Goal: Find specific page/section: Find specific page/section

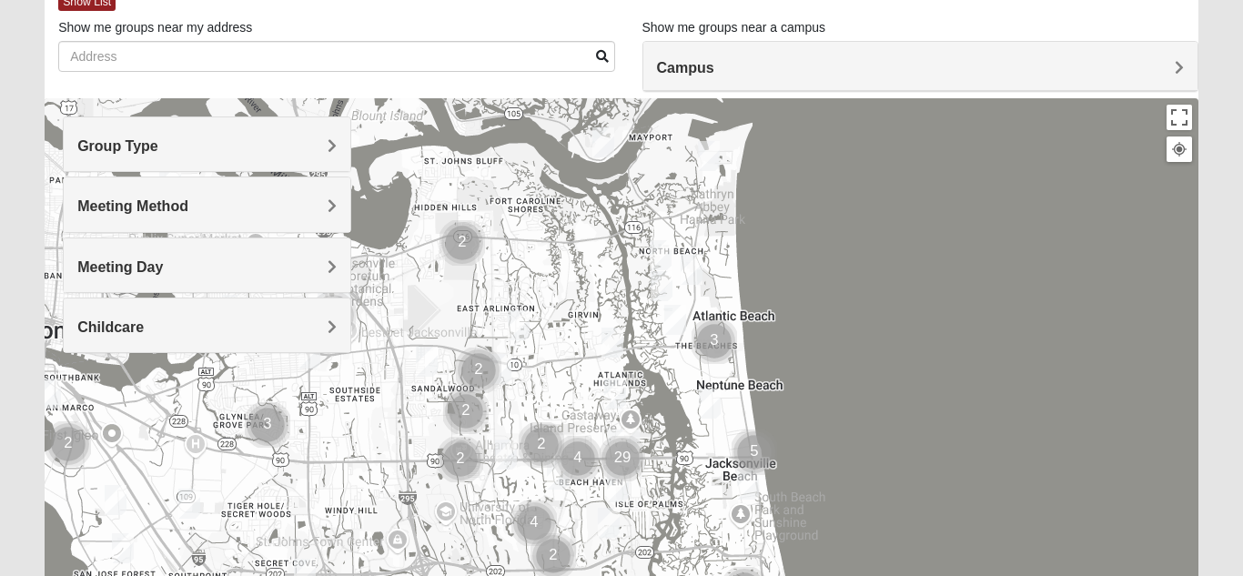
scroll to position [73, 0]
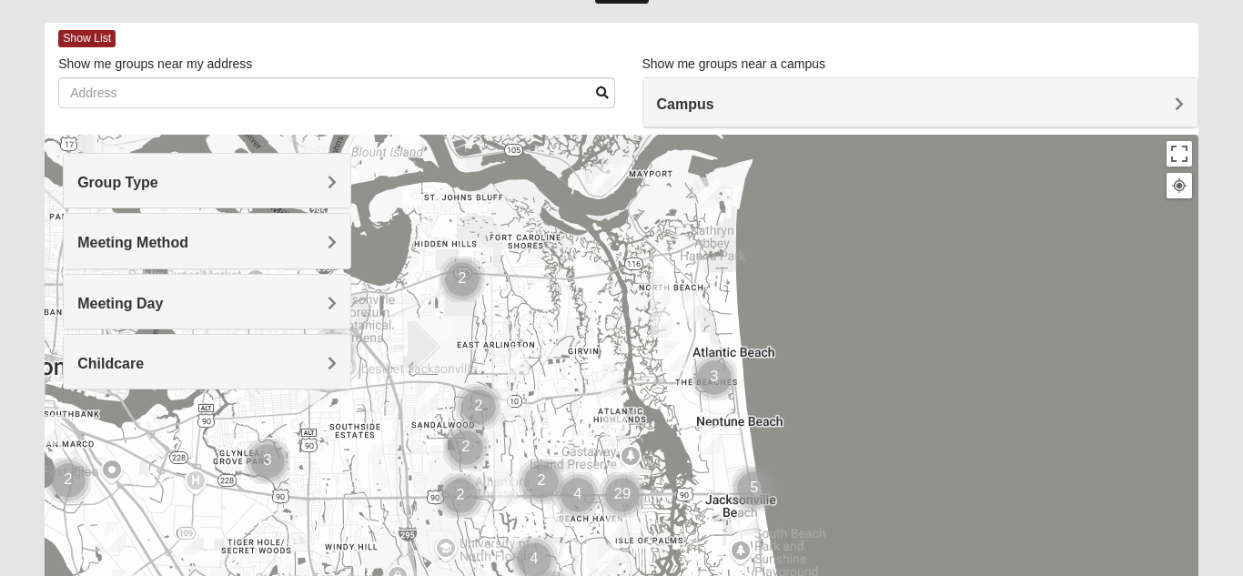
click at [147, 179] on span "Group Type" at bounding box center [117, 182] width 81 height 15
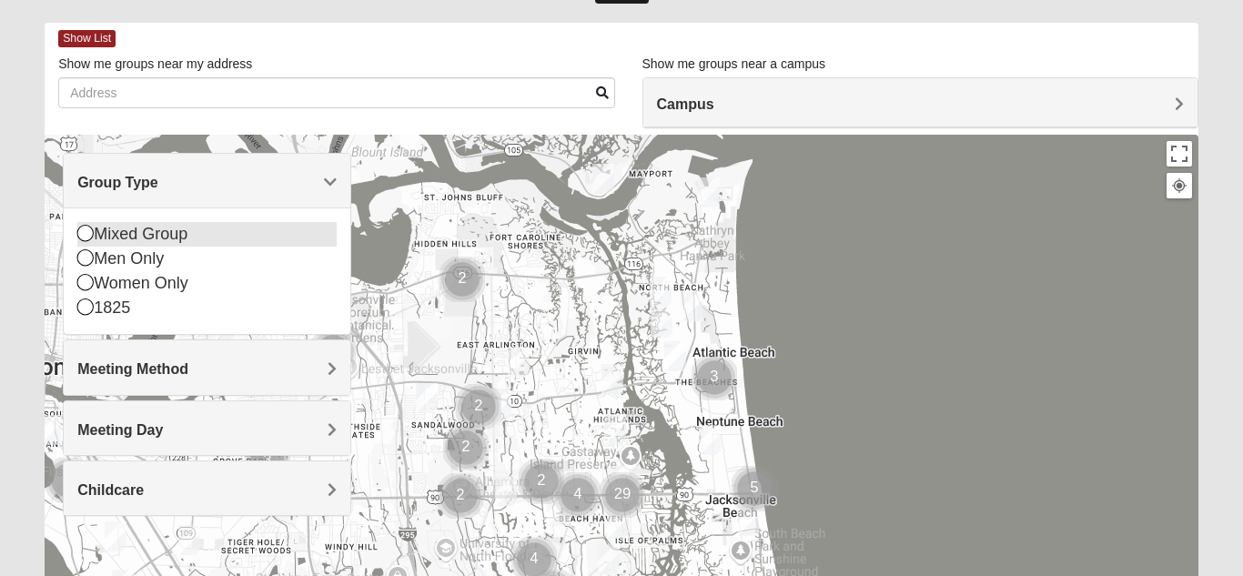
click at [86, 235] on icon at bounding box center [85, 233] width 16 height 16
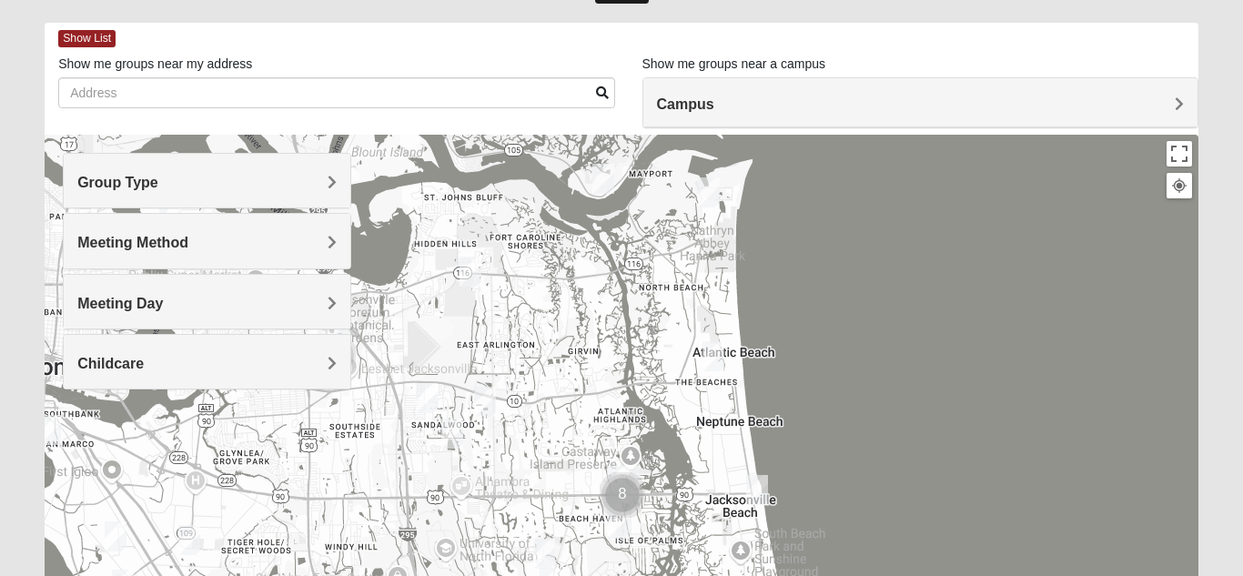
click at [182, 238] on span "Meeting Method" at bounding box center [132, 242] width 111 height 15
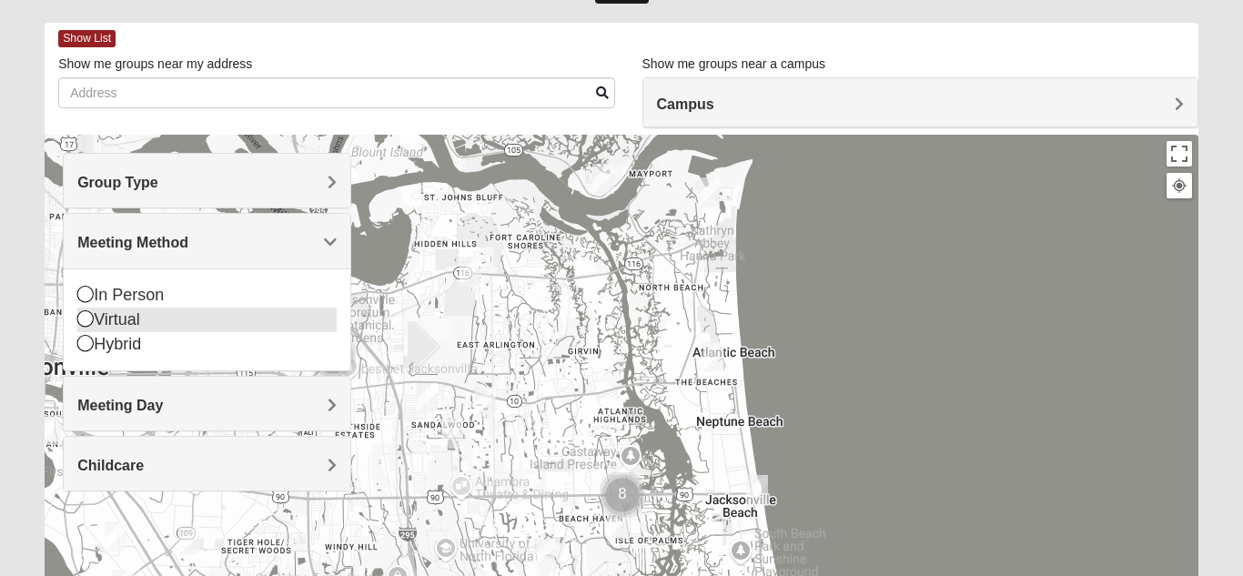
click at [84, 319] on icon at bounding box center [85, 318] width 16 height 16
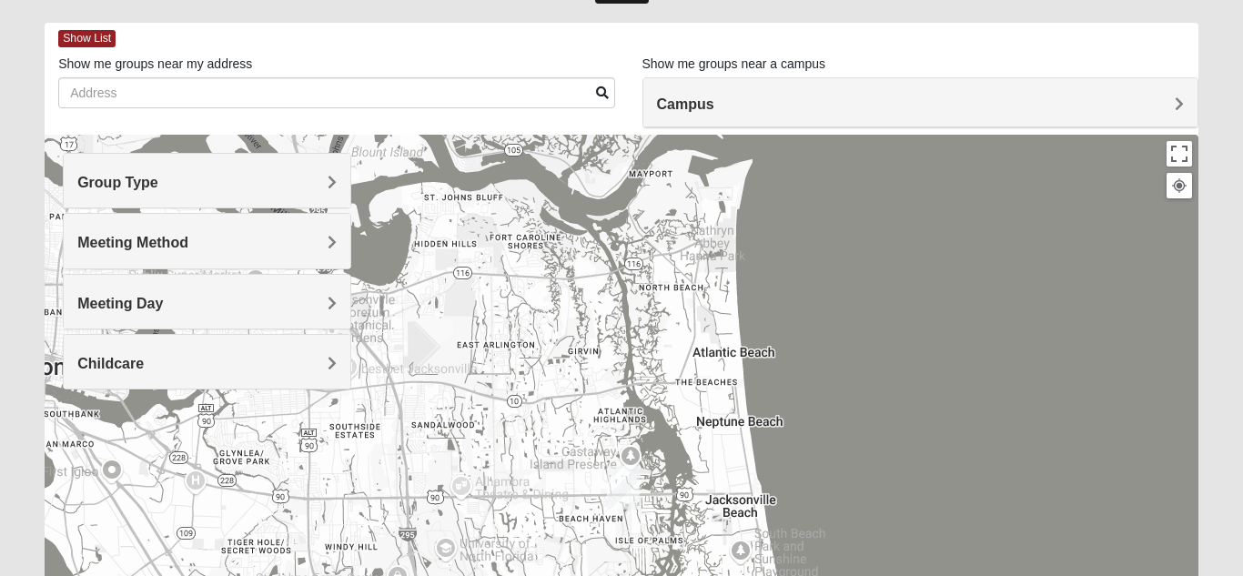
click at [134, 301] on span "Meeting Day" at bounding box center [120, 303] width 86 height 15
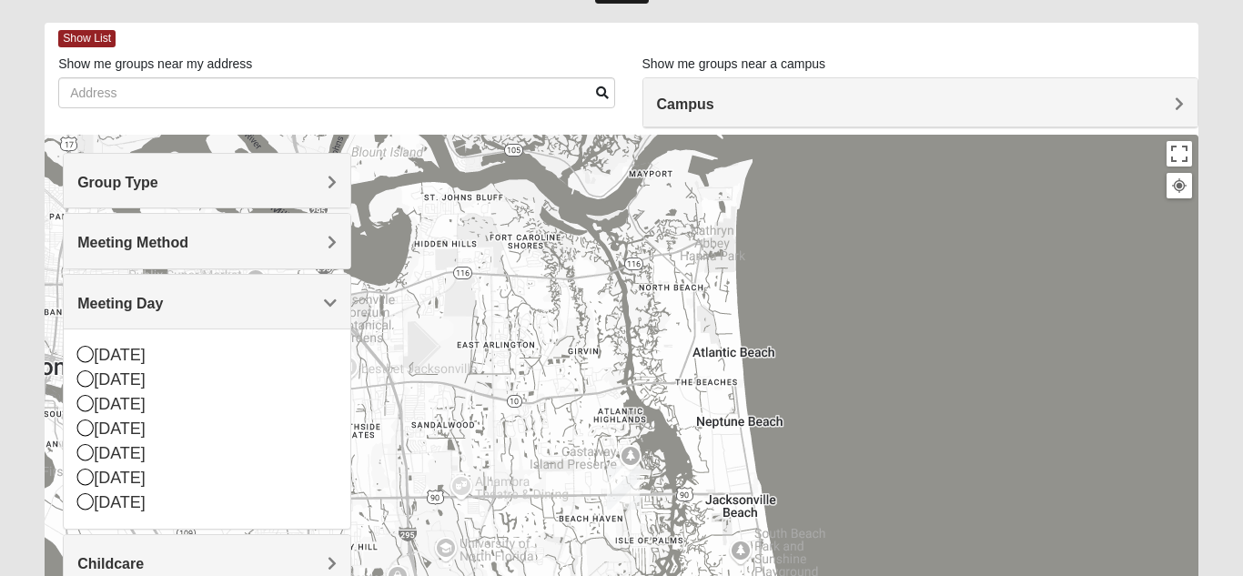
click at [163, 242] on span "Meeting Method" at bounding box center [132, 242] width 111 height 15
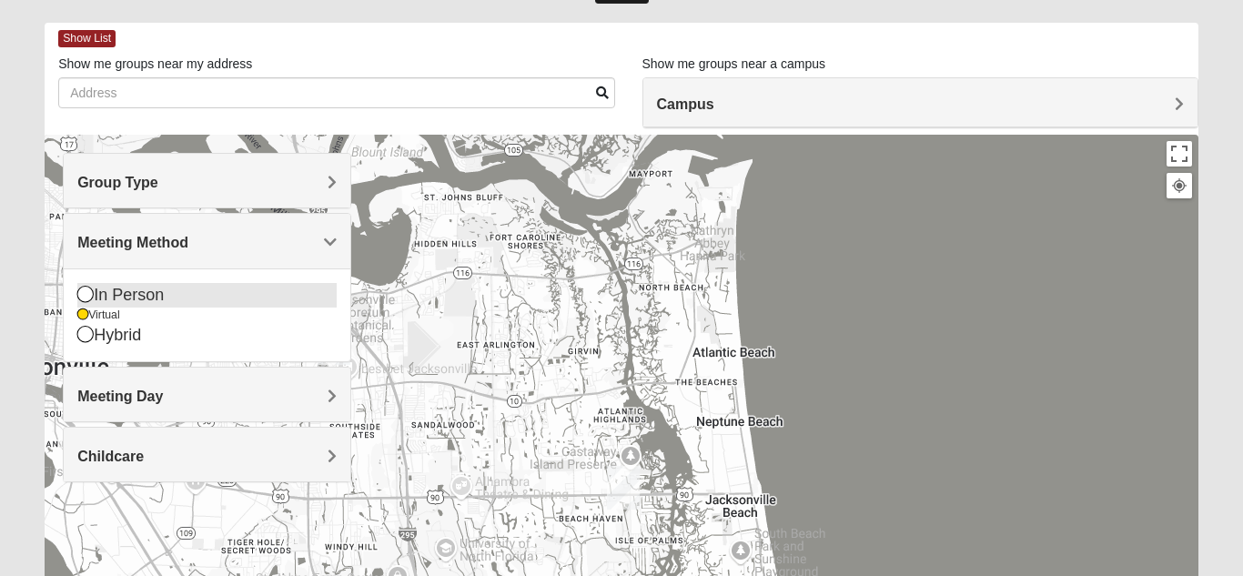
click at [86, 295] on icon at bounding box center [85, 294] width 16 height 16
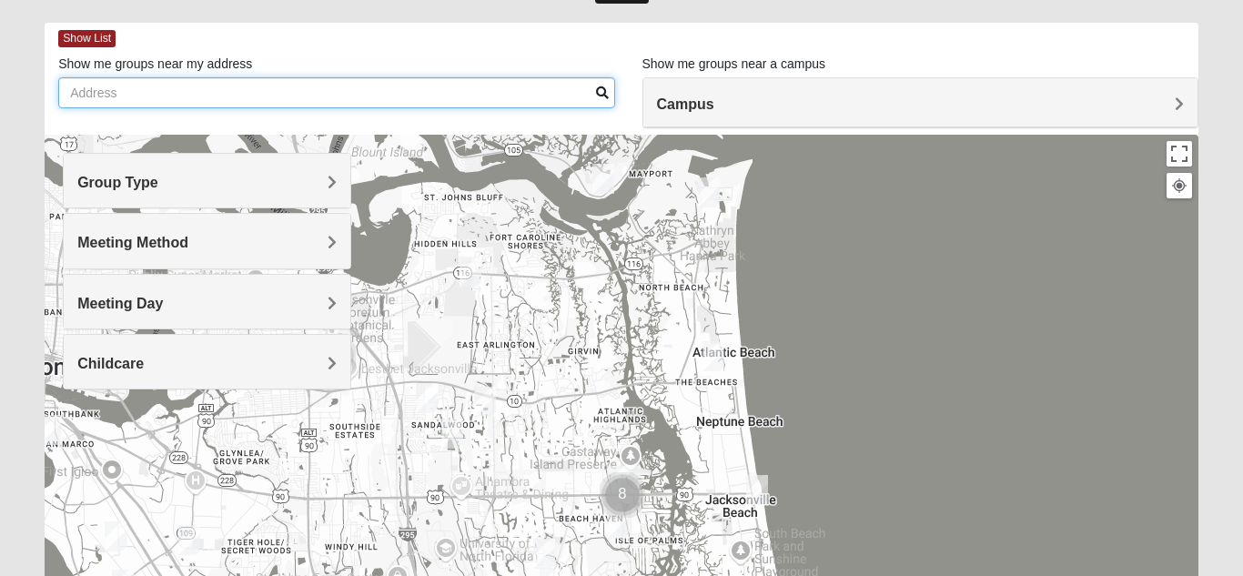
click at [359, 92] on input "Show me groups near my address" at bounding box center [336, 92] width 556 height 31
type input "32218"
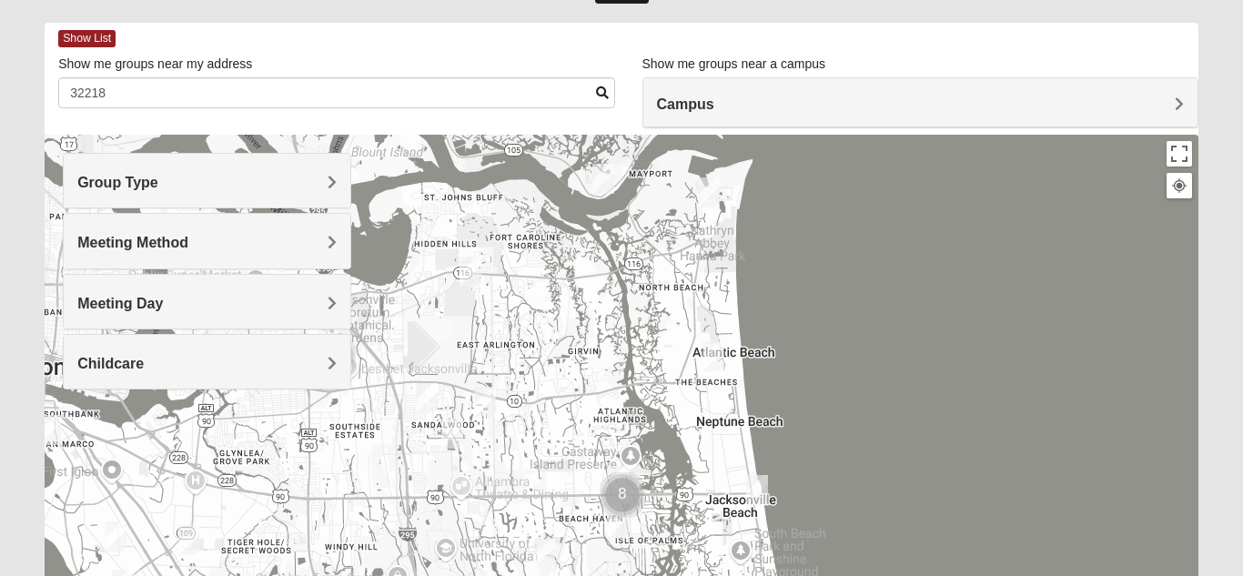
click at [602, 90] on span at bounding box center [602, 92] width 13 height 13
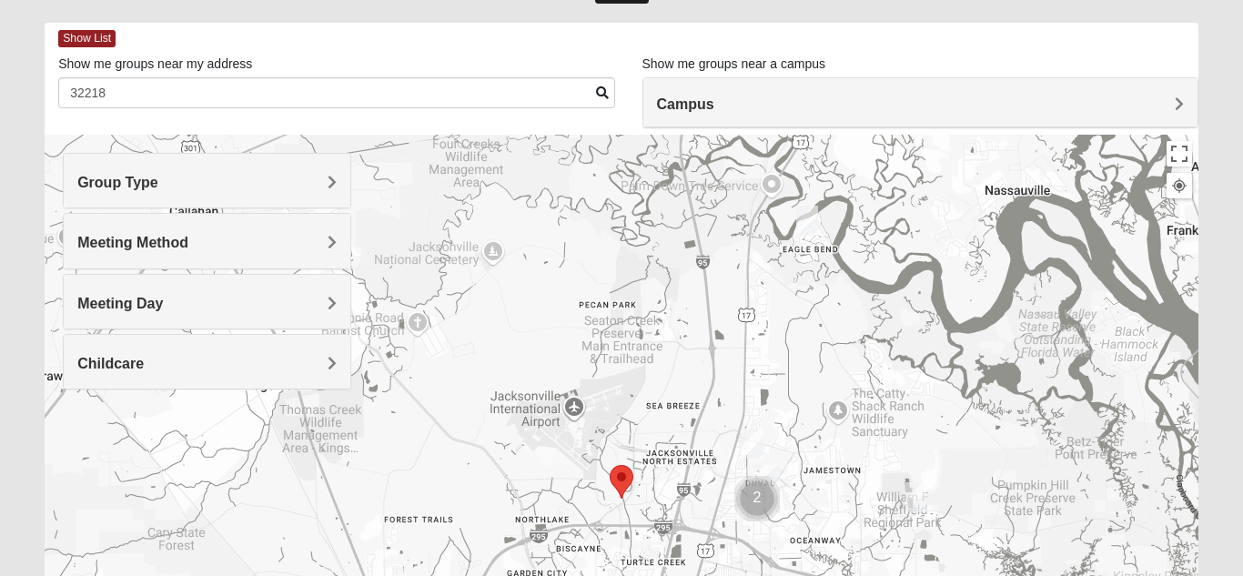
click at [610, 465] on area "Selected Address" at bounding box center [610, 465] width 0 height 0
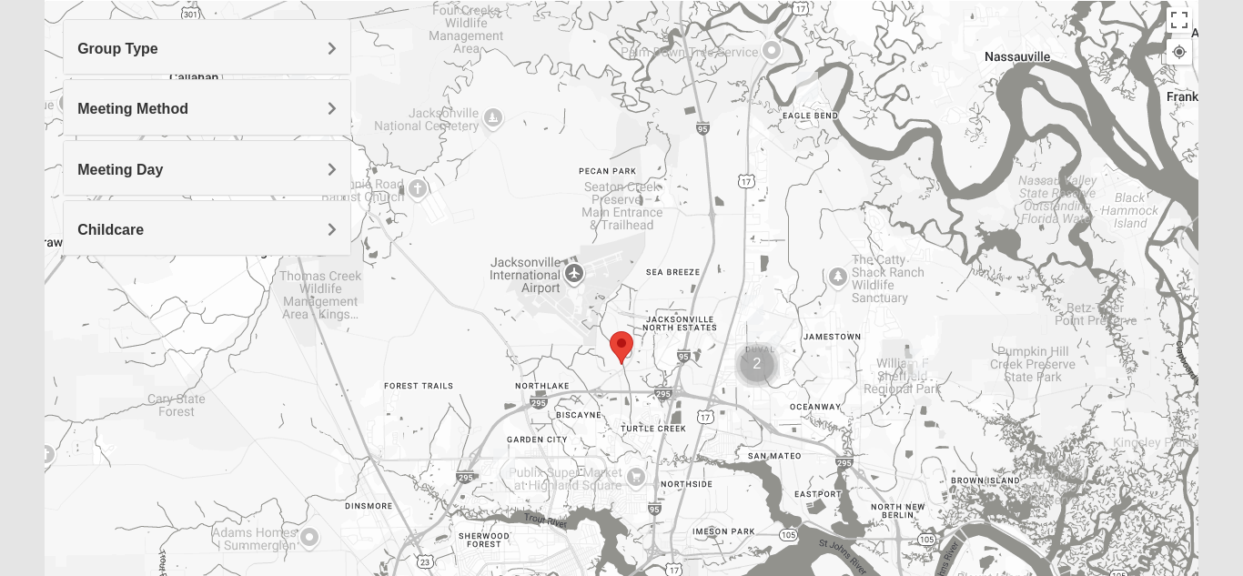
scroll to position [208, 0]
click at [610, 329] on area "Selected Address" at bounding box center [610, 329] width 0 height 0
click at [197, 47] on h4 "Group Type" at bounding box center [206, 46] width 259 height 17
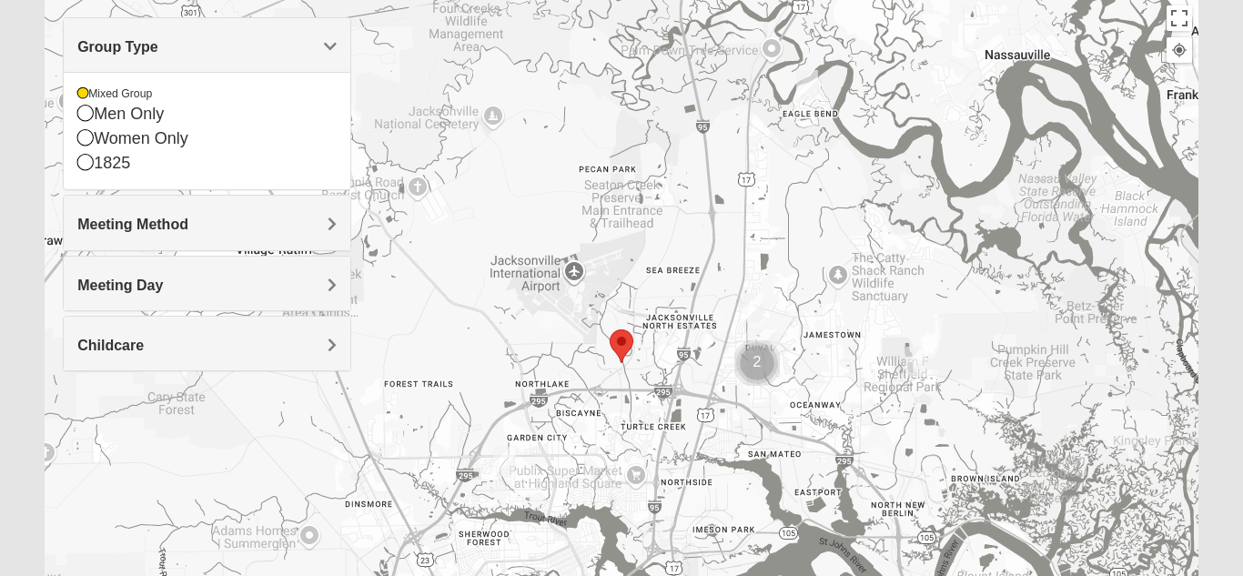
click at [189, 222] on h4 "Meeting Method" at bounding box center [206, 224] width 259 height 17
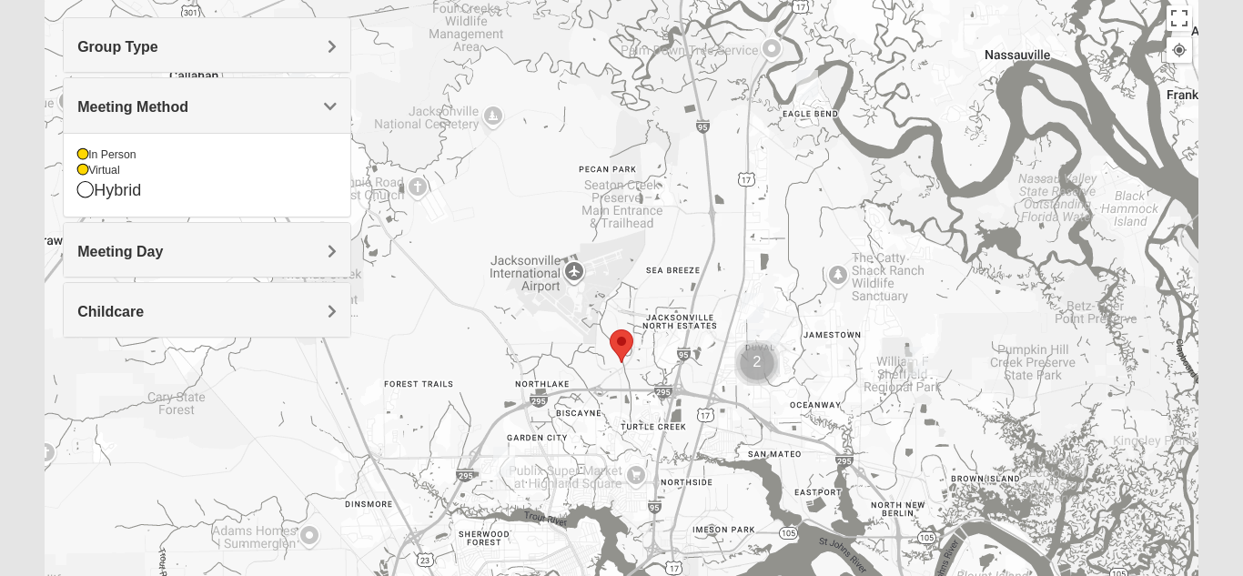
click at [177, 248] on h4 "Meeting Day" at bounding box center [206, 251] width 259 height 17
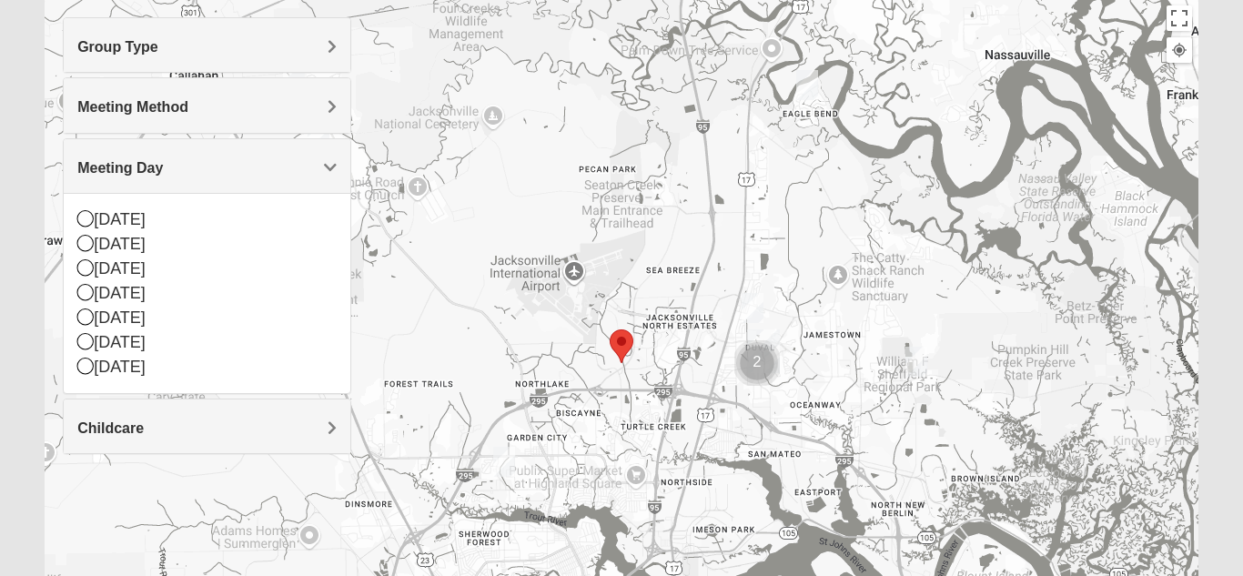
click at [251, 420] on h4 "Childcare" at bounding box center [206, 428] width 259 height 17
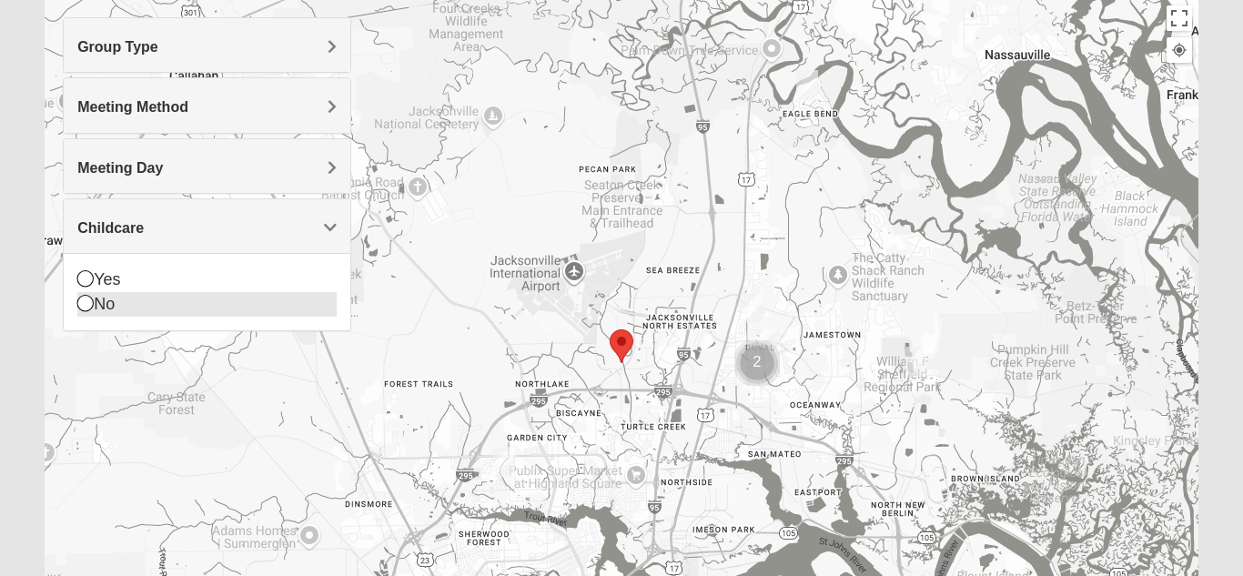
click at [81, 305] on icon at bounding box center [85, 303] width 16 height 16
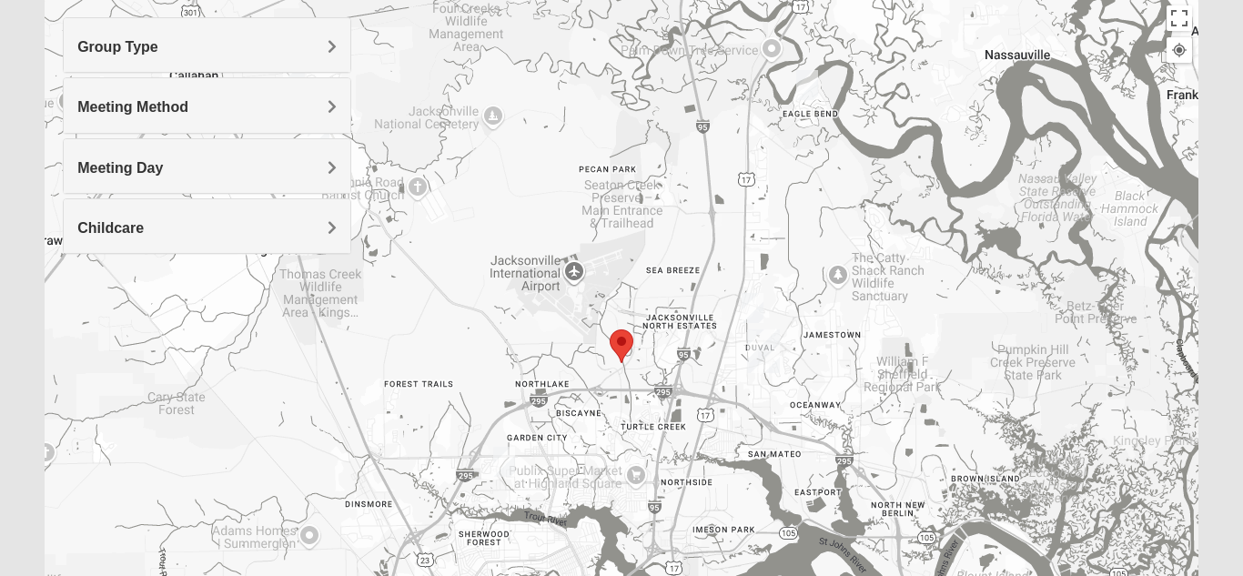
click at [503, 457] on img "Mixed Turner 32218" at bounding box center [504, 462] width 22 height 30
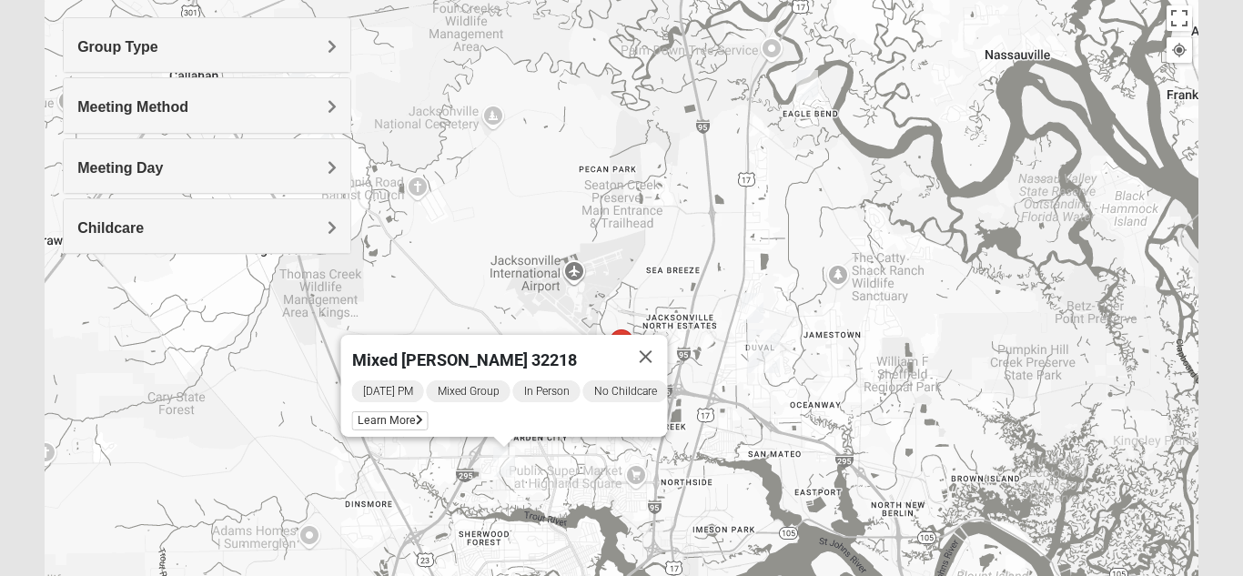
click at [503, 457] on img "Mixed Turner 32218" at bounding box center [504, 462] width 22 height 30
click at [400, 411] on span "Learn More" at bounding box center [390, 420] width 76 height 19
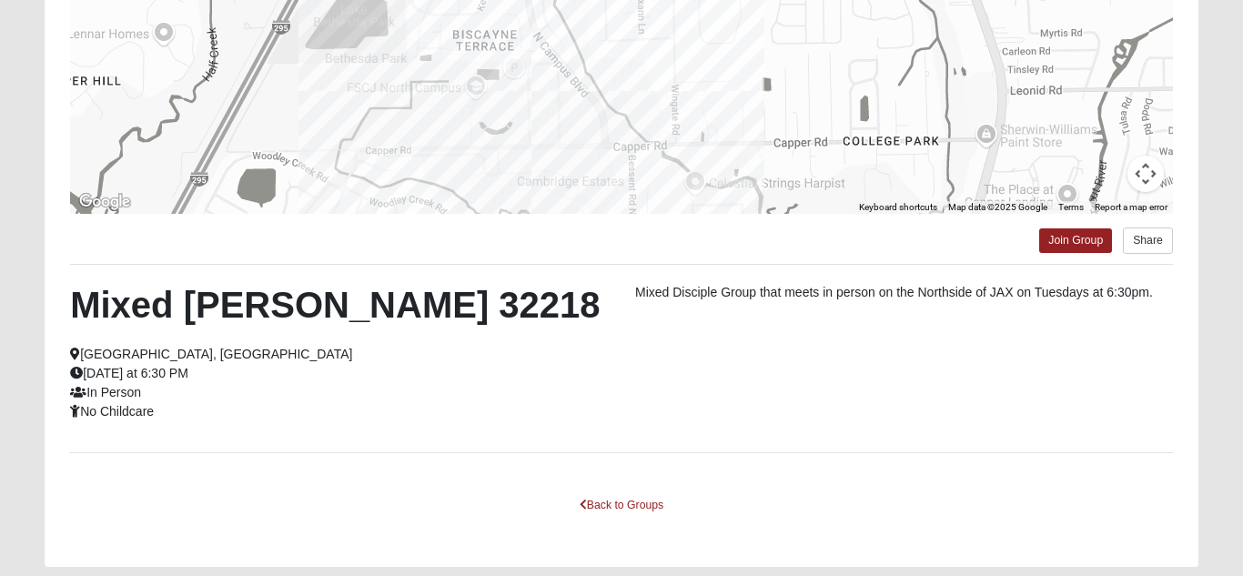
scroll to position [347, 0]
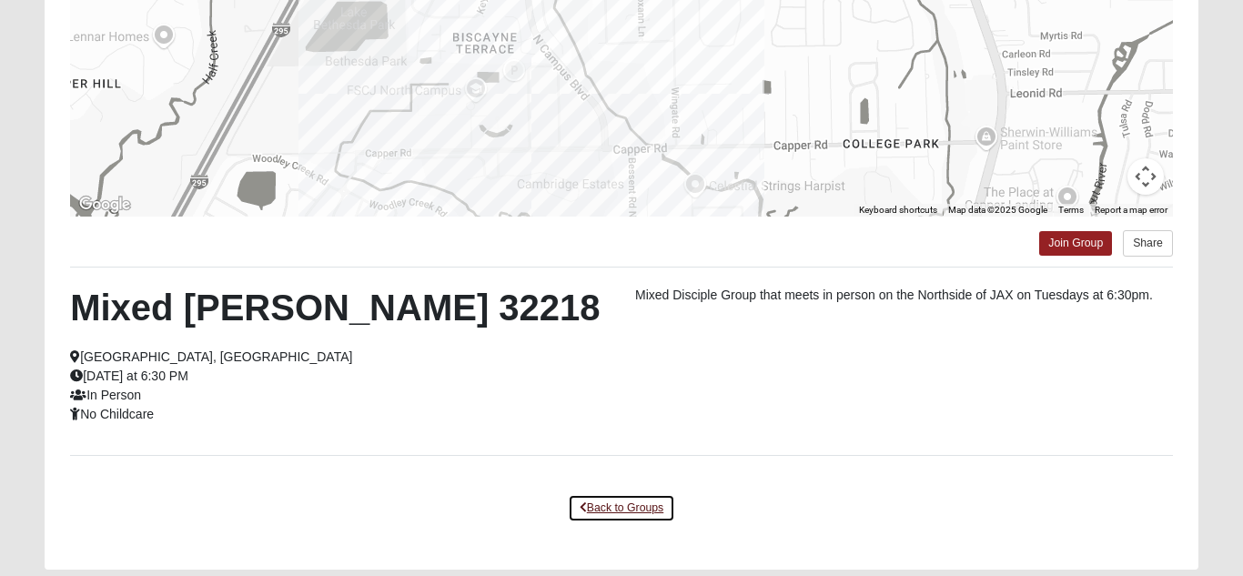
click at [636, 507] on link "Back to Groups" at bounding box center [621, 508] width 107 height 28
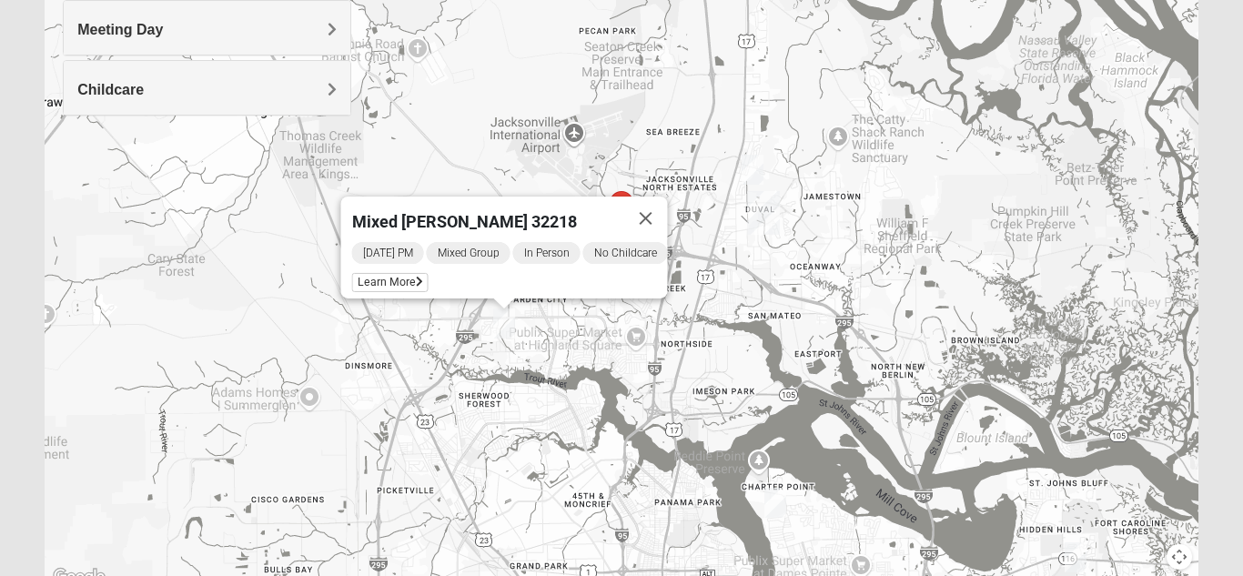
click at [753, 169] on img "Mixed Martins 32218" at bounding box center [753, 170] width 22 height 30
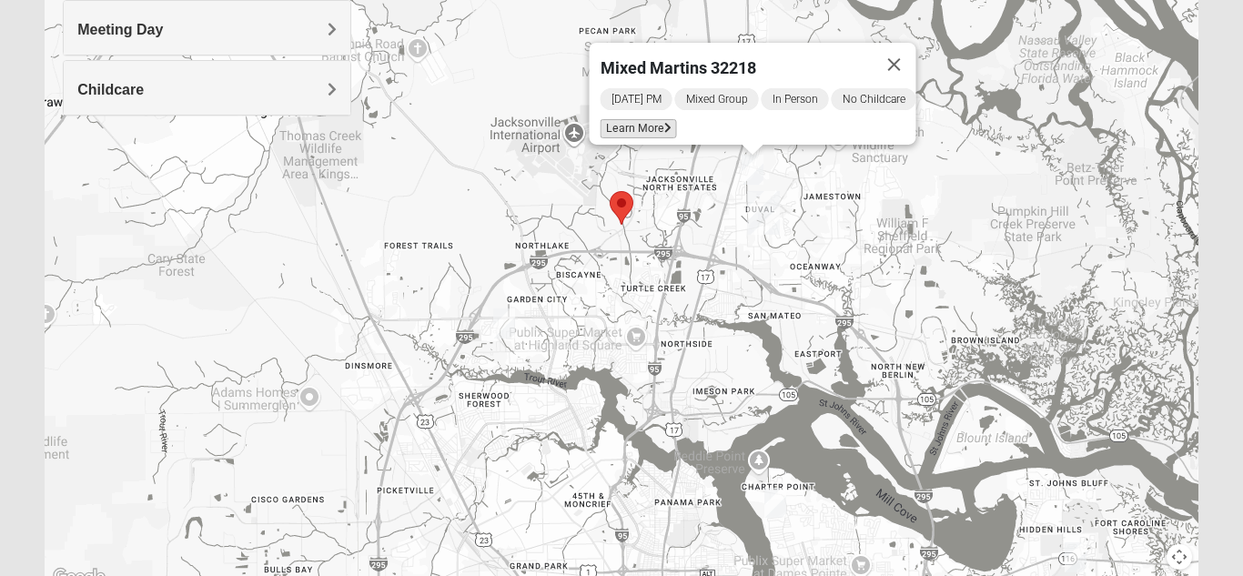
click at [649, 119] on span "Learn More" at bounding box center [639, 128] width 76 height 19
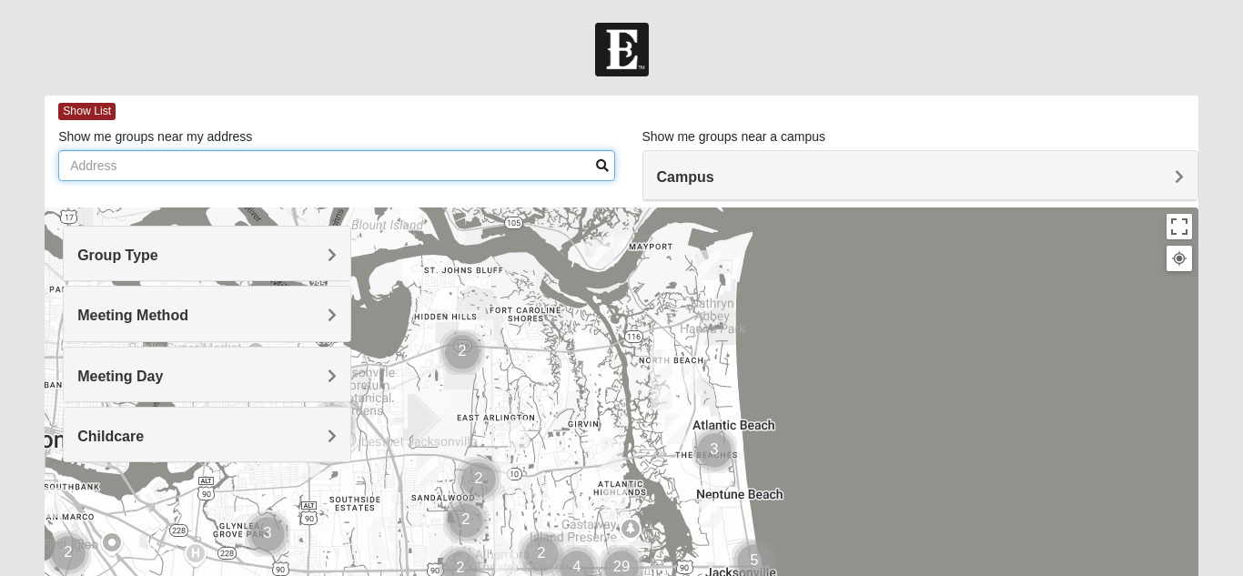
click at [403, 170] on input "Show me groups near my address" at bounding box center [336, 165] width 556 height 31
type input "32218"
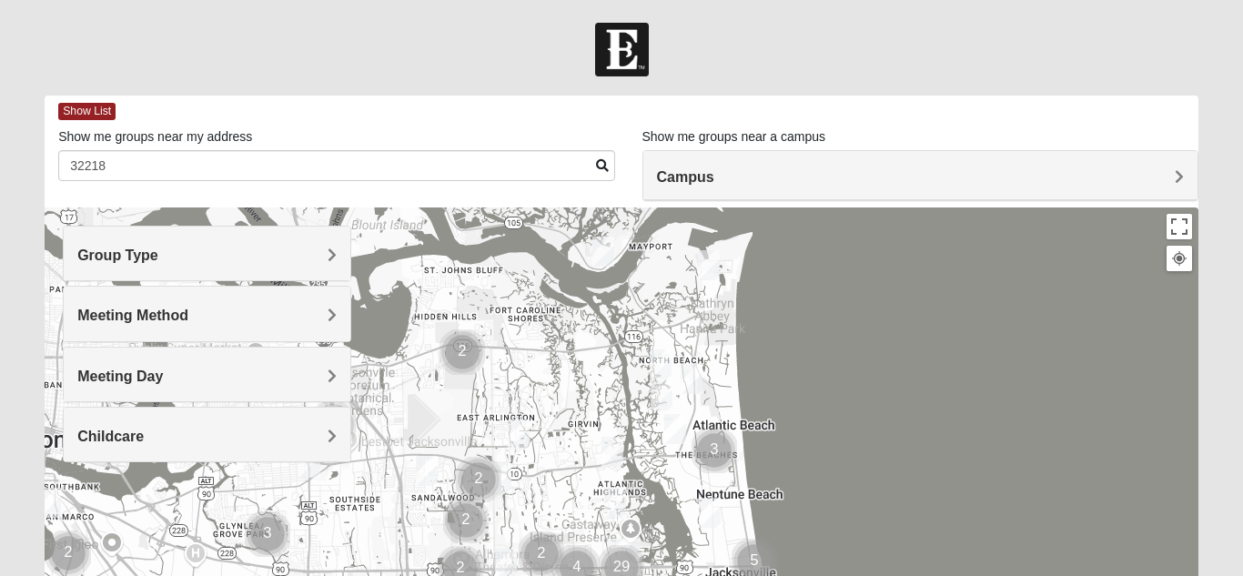
click at [602, 171] on span at bounding box center [602, 165] width 13 height 13
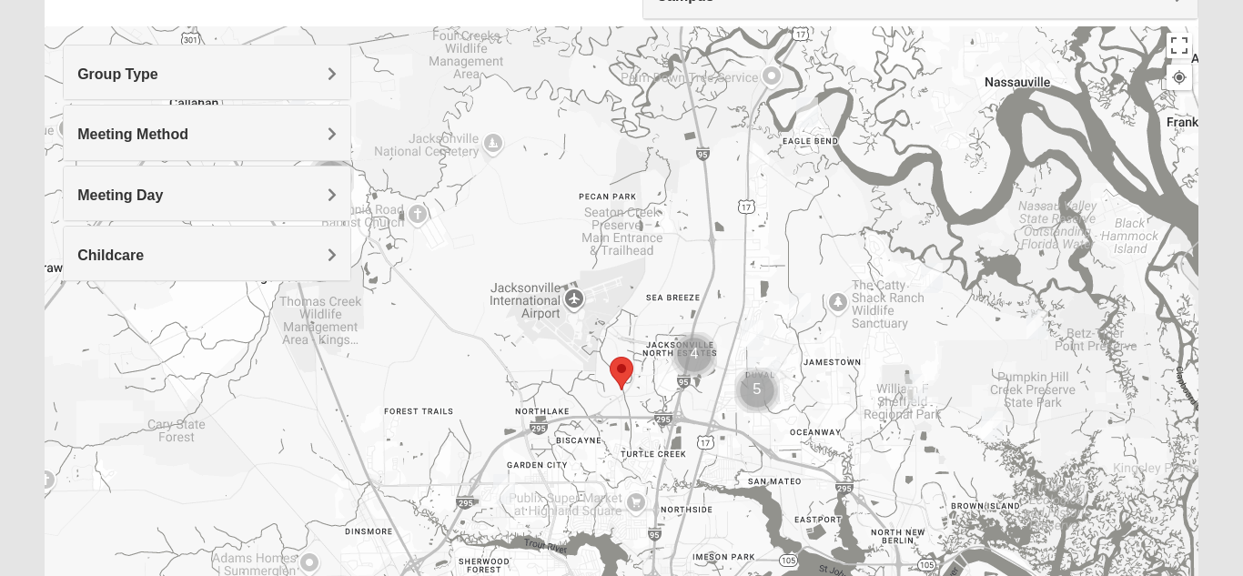
scroll to position [182, 0]
click at [158, 76] on span "Group Type" at bounding box center [117, 73] width 81 height 15
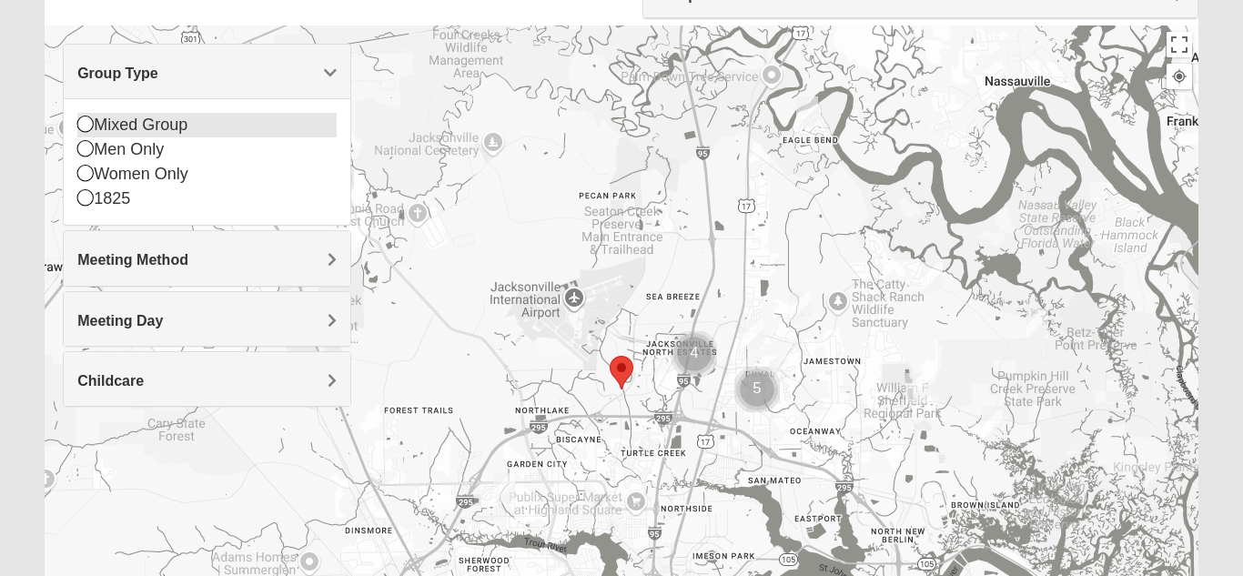
click at [83, 128] on icon at bounding box center [85, 124] width 16 height 16
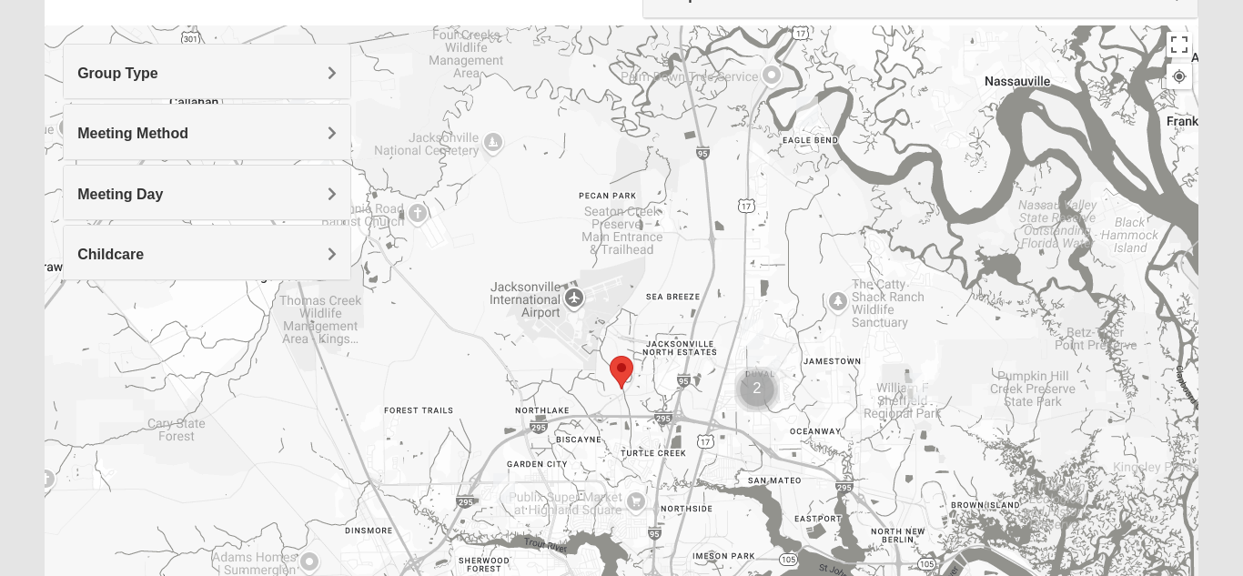
click at [188, 128] on span "Meeting Method" at bounding box center [132, 133] width 111 height 15
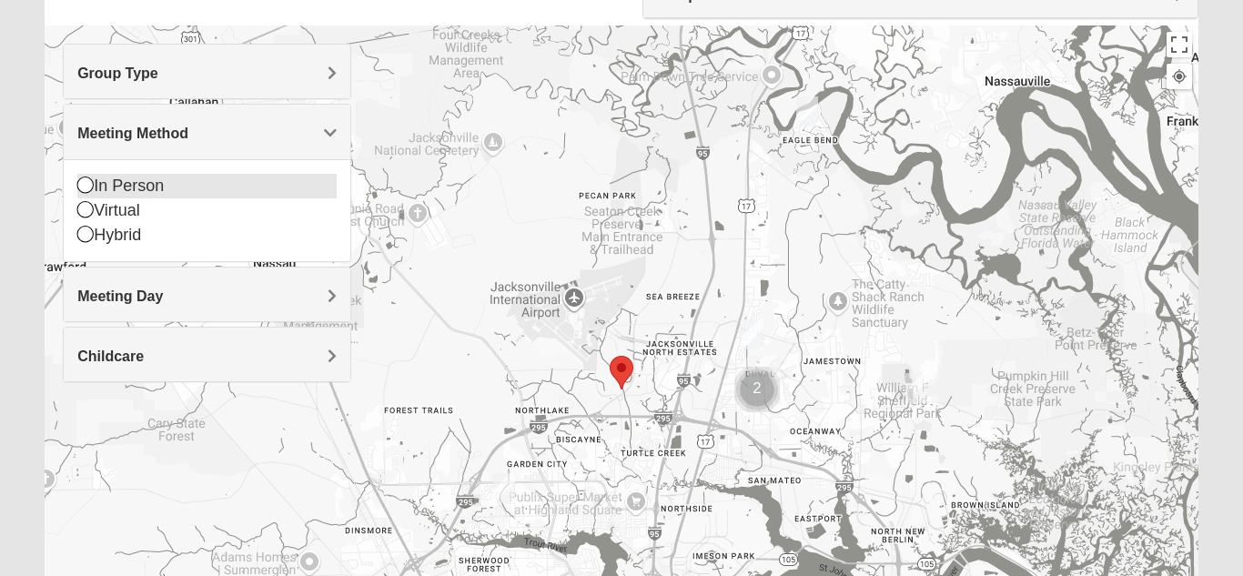
click at [80, 185] on icon at bounding box center [85, 185] width 16 height 16
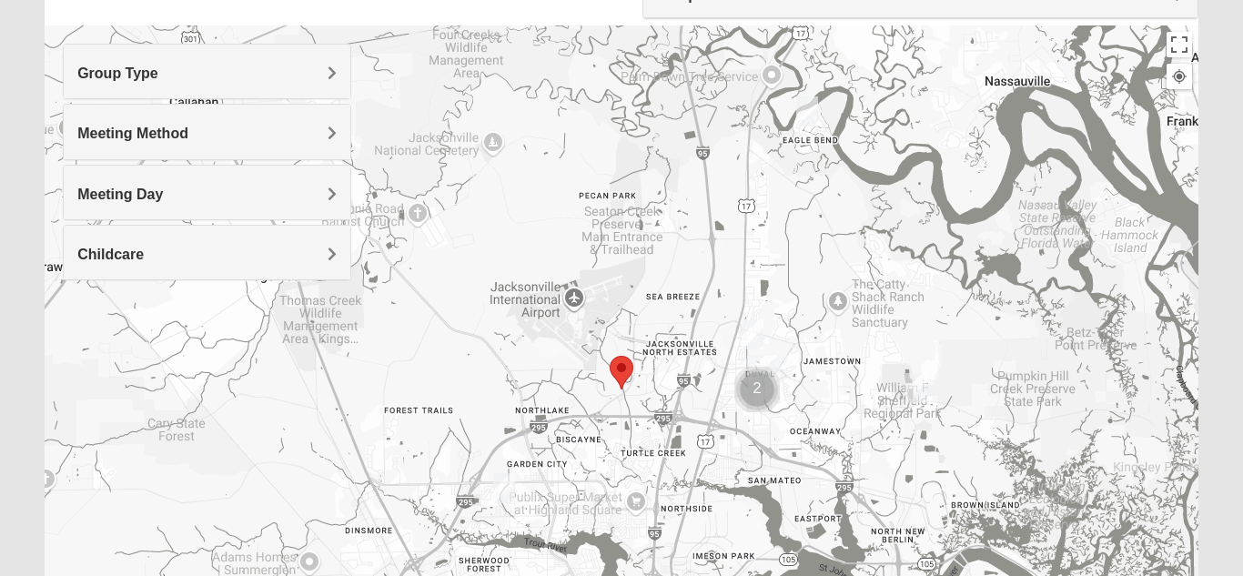
click at [337, 254] on div "Childcare" at bounding box center [207, 253] width 287 height 54
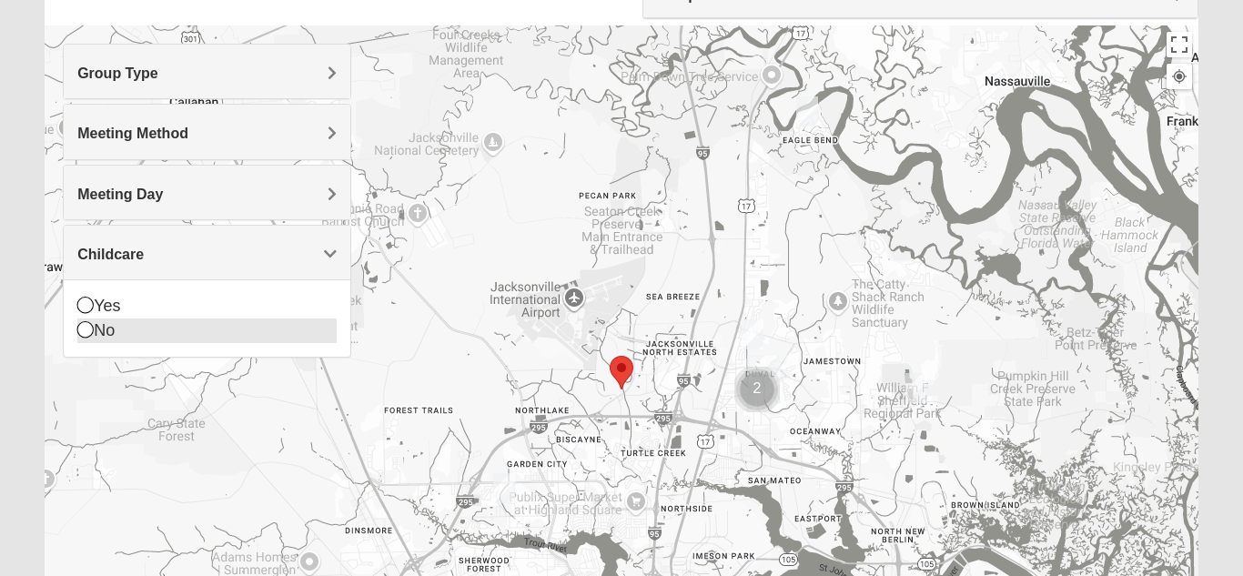
click at [86, 334] on icon at bounding box center [85, 329] width 16 height 16
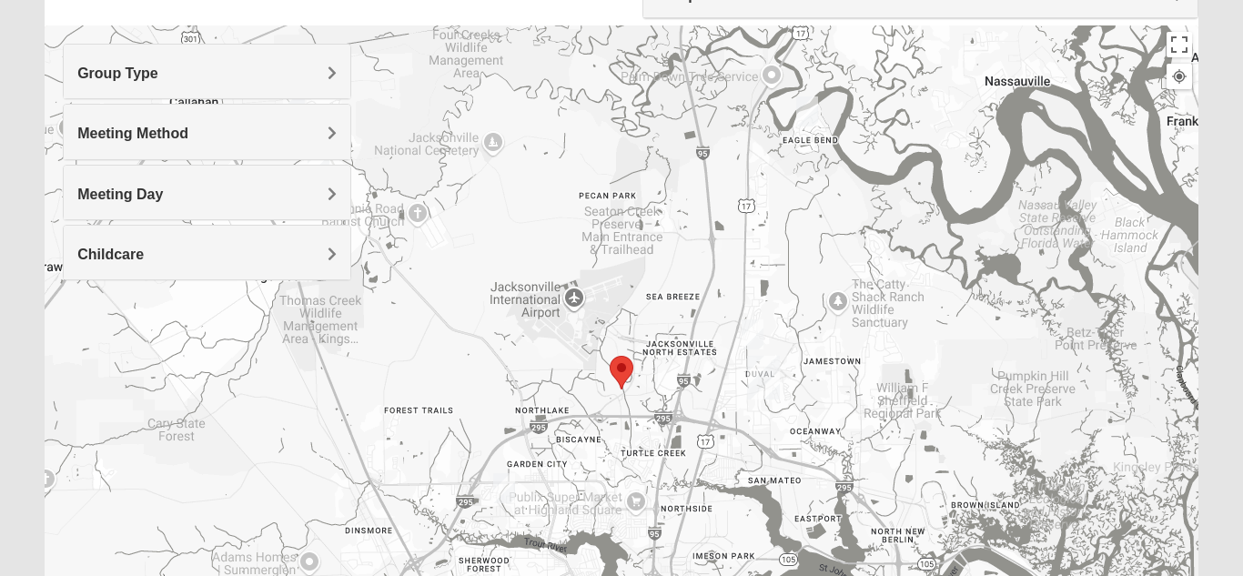
click at [610, 356] on area "Selected Address" at bounding box center [610, 356] width 0 height 0
click at [762, 372] on img "North Jax" at bounding box center [763, 378] width 33 height 44
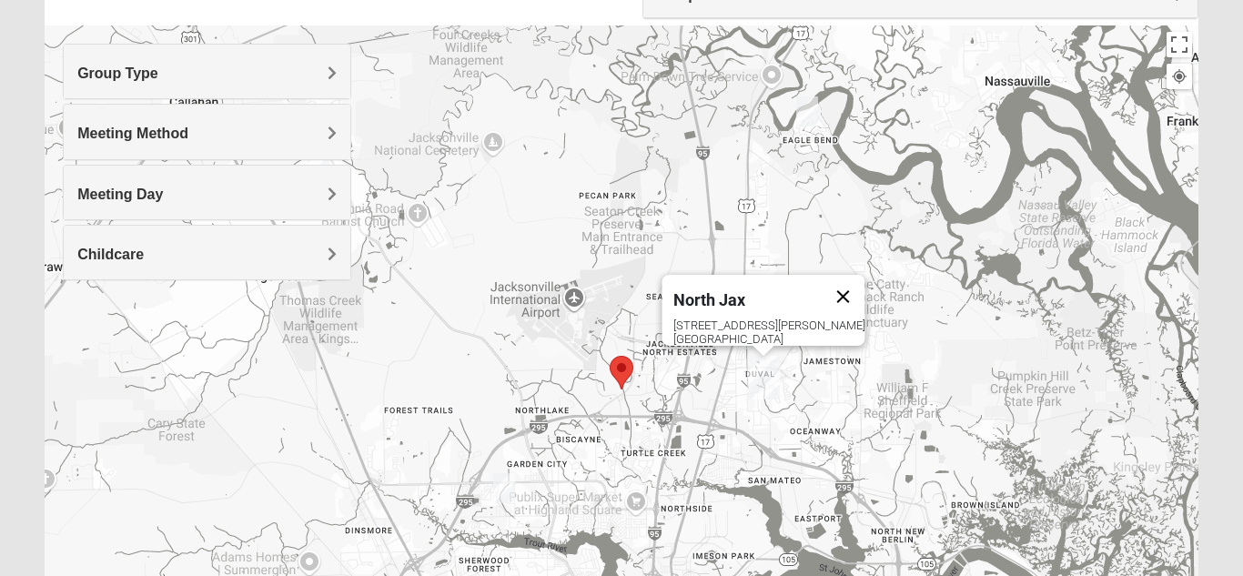
click at [822, 288] on button "Close" at bounding box center [844, 297] width 44 height 44
click at [502, 486] on img "Mixed Turner 32218" at bounding box center [504, 488] width 22 height 30
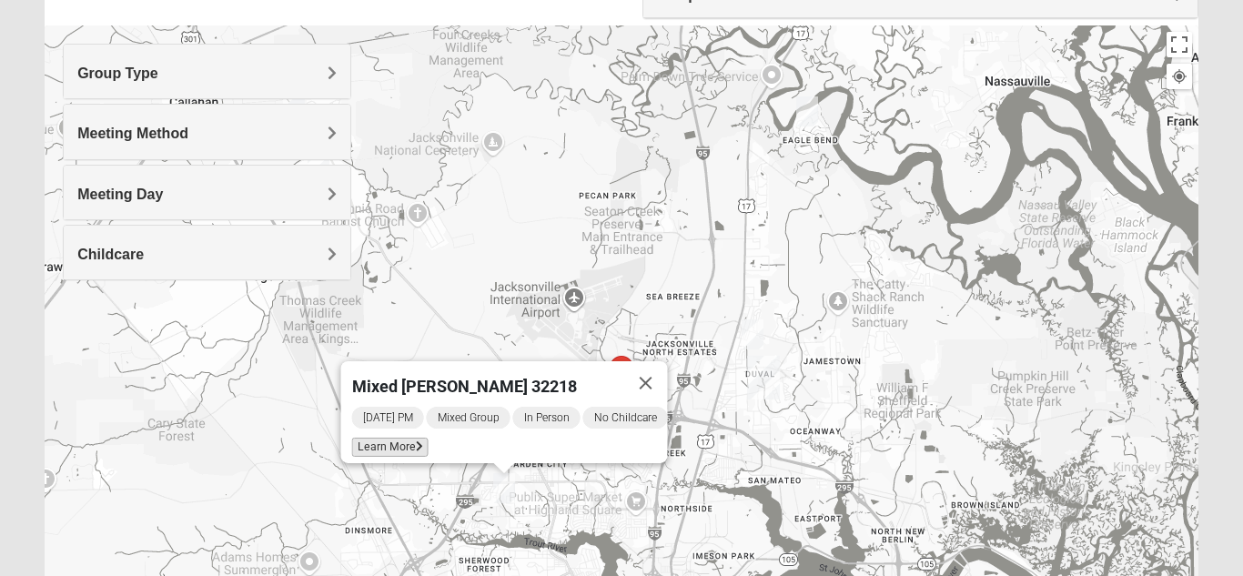
click at [383, 438] on span "Learn More" at bounding box center [390, 447] width 76 height 19
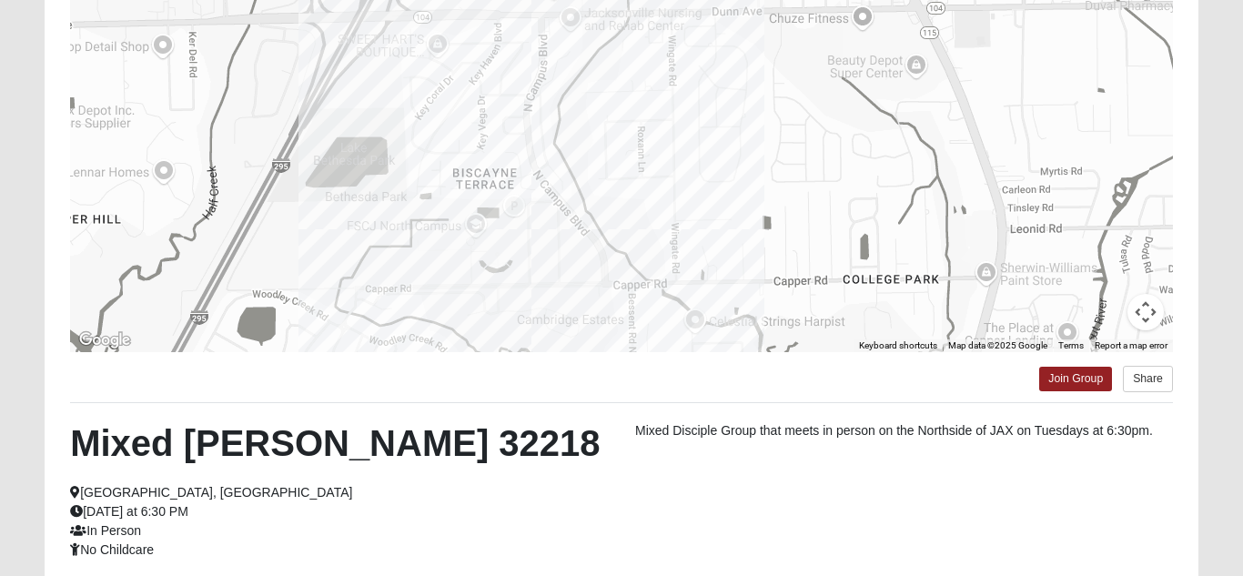
scroll to position [248, 0]
